Goal: Task Accomplishment & Management: Use online tool/utility

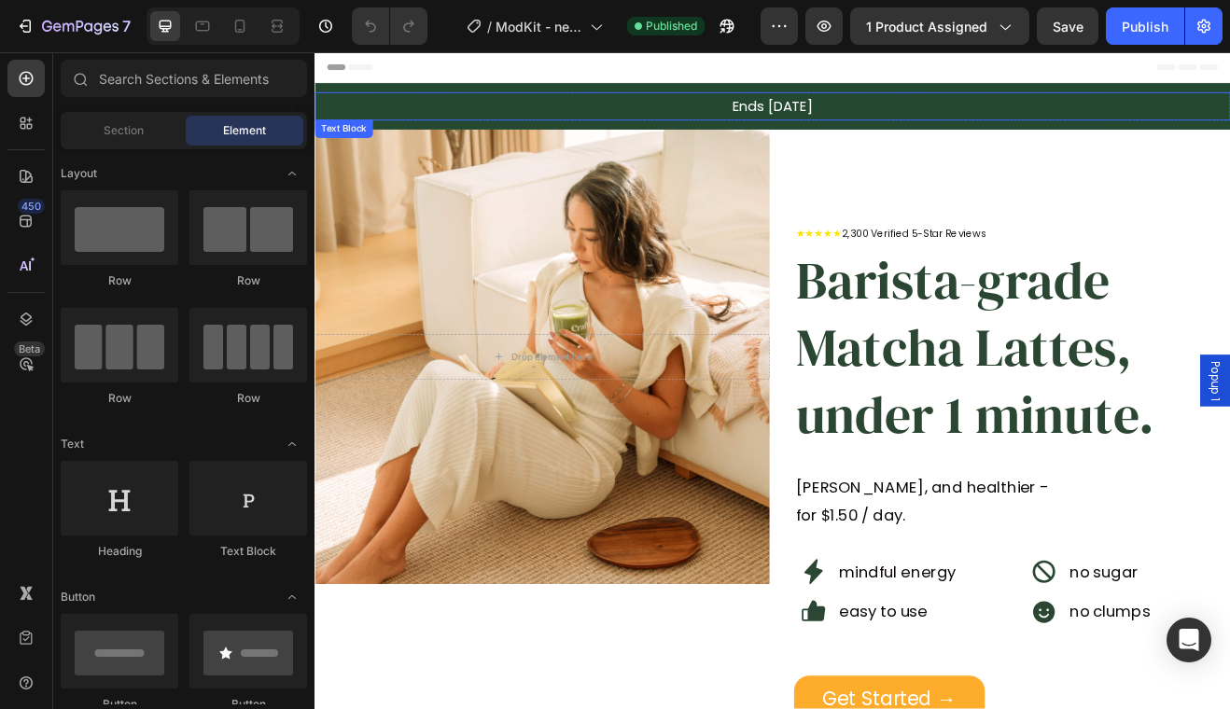
click at [888, 124] on p "Ends [DATE]" at bounding box center [874, 119] width 1116 height 31
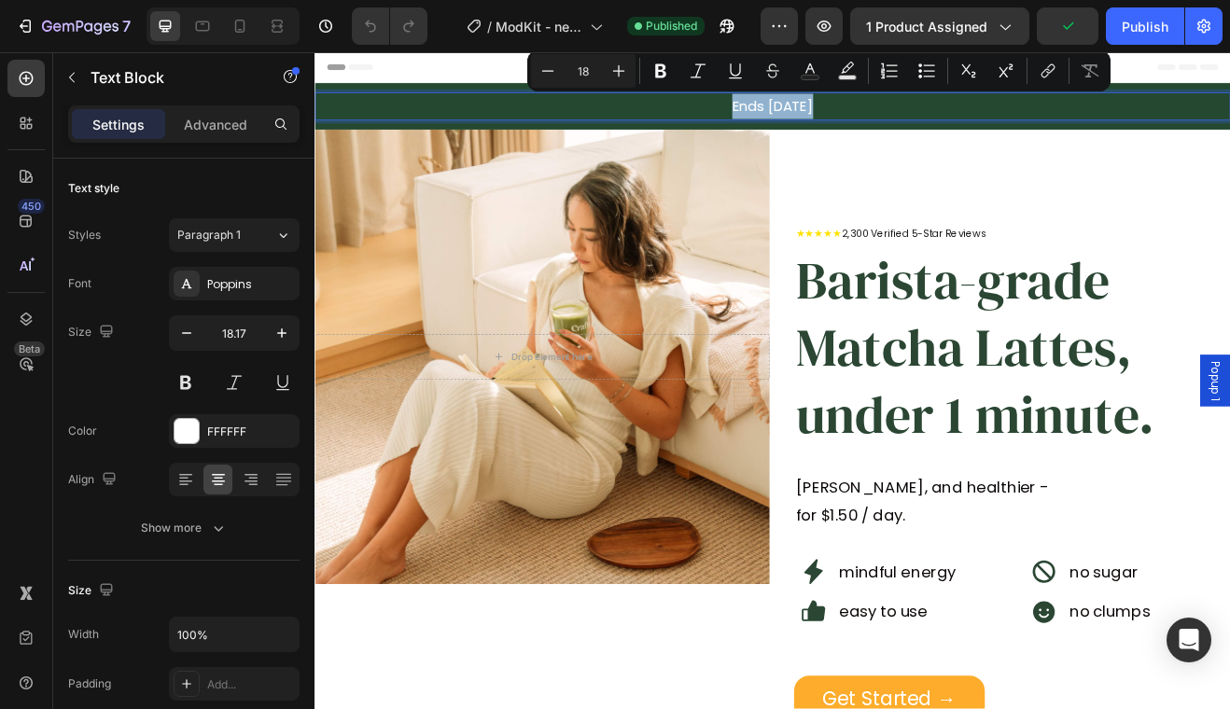
click at [858, 121] on p "Ends [DATE]" at bounding box center [874, 119] width 1116 height 31
click at [873, 121] on p "Ends [DATE]" at bounding box center [874, 119] width 1116 height 31
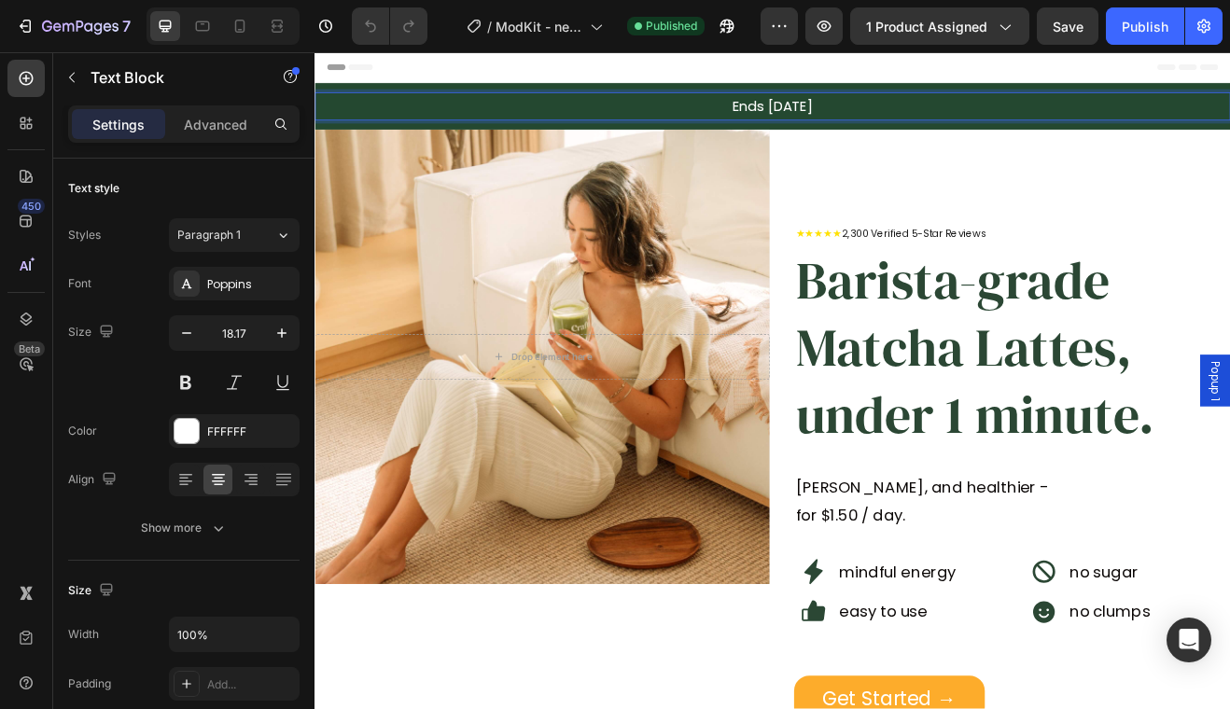
click at [873, 121] on p "Ends [DATE]" at bounding box center [874, 119] width 1116 height 31
click at [903, 119] on p "Ends [DATE]" at bounding box center [874, 119] width 1116 height 31
click at [1123, 23] on div "Publish" at bounding box center [1145, 27] width 47 height 20
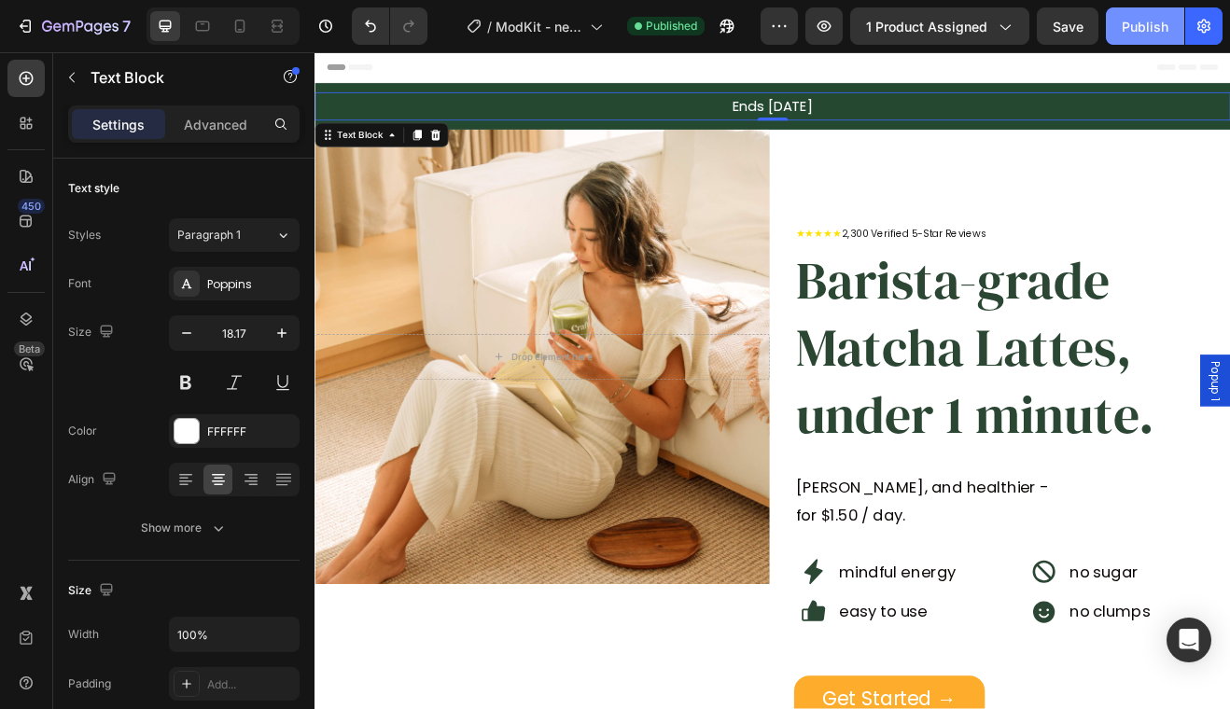
click at [1154, 27] on div "Publish" at bounding box center [1145, 27] width 47 height 20
click at [835, 33] on button "button" at bounding box center [823, 25] width 37 height 37
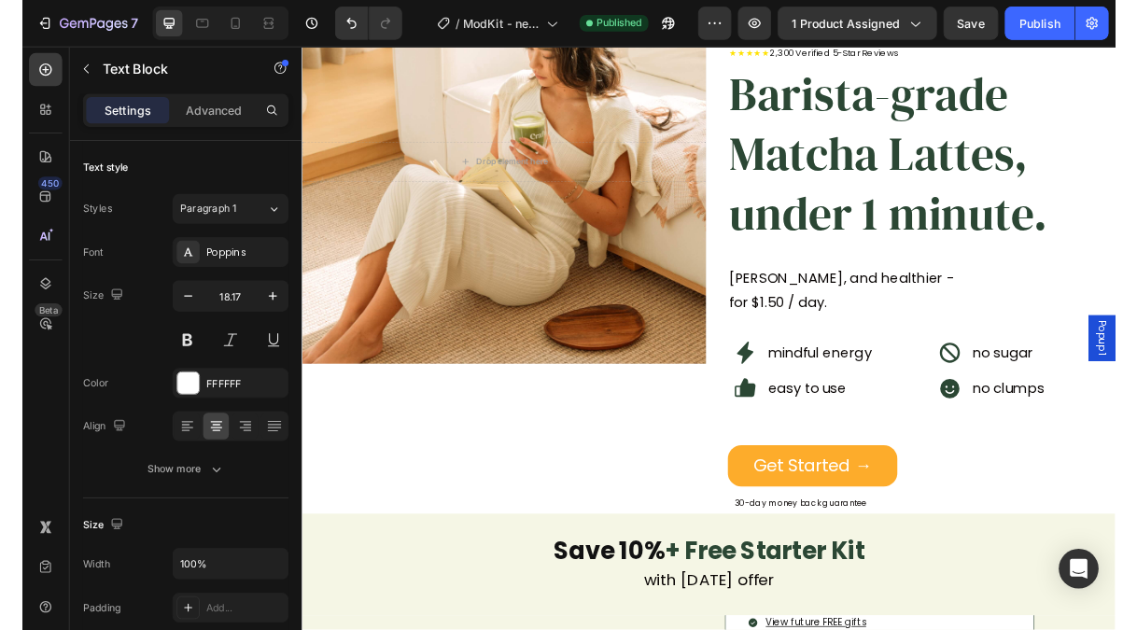
scroll to position [443, 0]
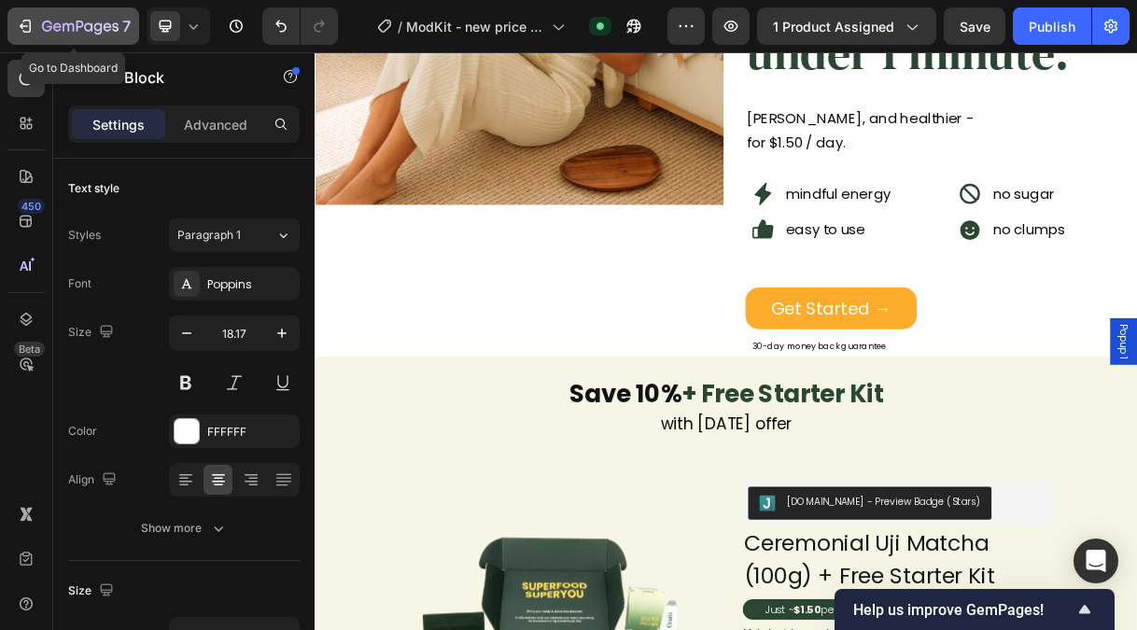
click at [33, 33] on icon "button" at bounding box center [25, 26] width 19 height 19
